Goal: Information Seeking & Learning: Learn about a topic

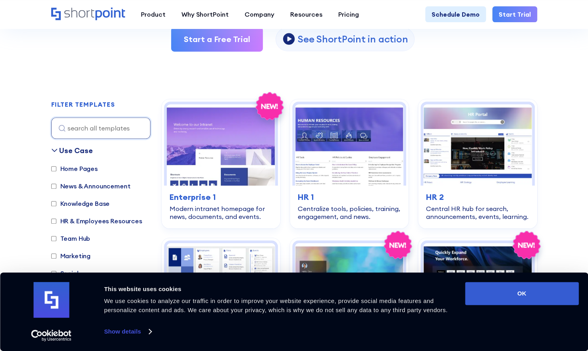
scroll to position [185, 0]
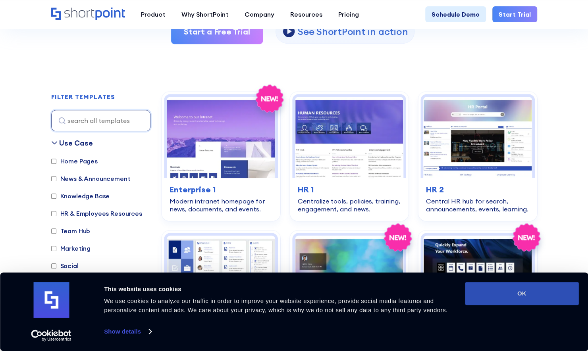
click at [521, 295] on button "OK" at bounding box center [522, 293] width 114 height 23
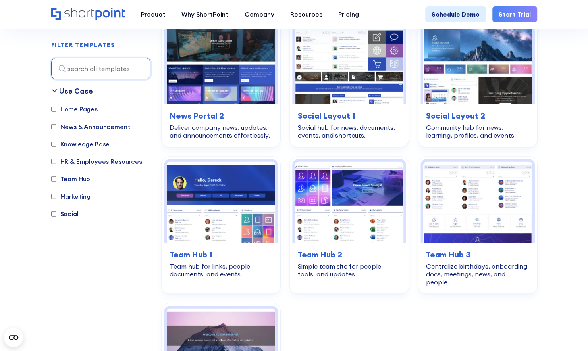
scroll to position [1094, 0]
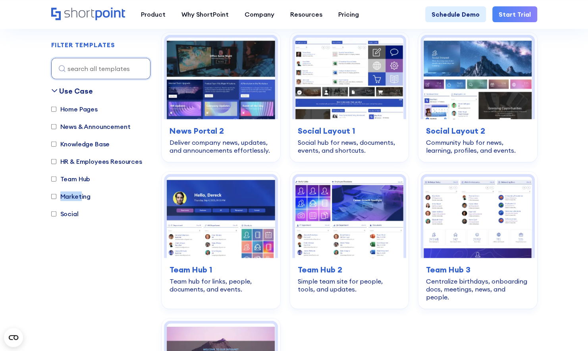
drag, startPoint x: 78, startPoint y: 191, endPoint x: 78, endPoint y: 196, distance: 5.2
click at [78, 196] on div "Home Pages News & Announcement Knowledge Base HR & Employees Resources Team Hub…" at bounding box center [100, 165] width 99 height 122
click at [78, 196] on label "Marketing" at bounding box center [71, 197] width 40 height 10
click at [56, 196] on input "Marketing" at bounding box center [53, 196] width 5 height 5
checkbox input "true"
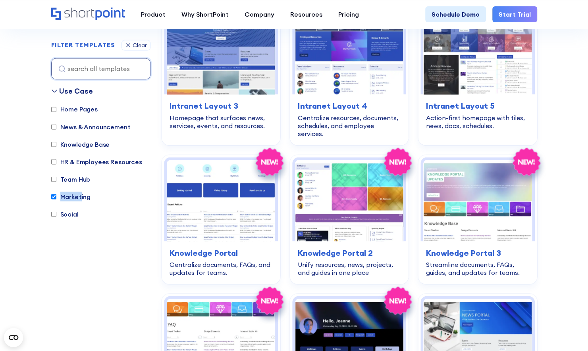
scroll to position [767, 0]
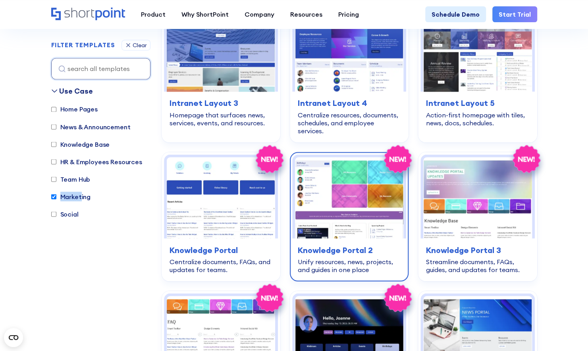
click at [371, 239] on div "knowledge-base Knowledge Portal 2 Unify resources, news, projects, and guides i…" at bounding box center [349, 259] width 114 height 41
